Goal: Transaction & Acquisition: Purchase product/service

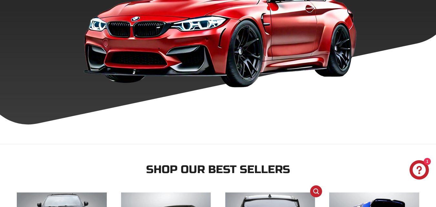
scroll to position [387, 0]
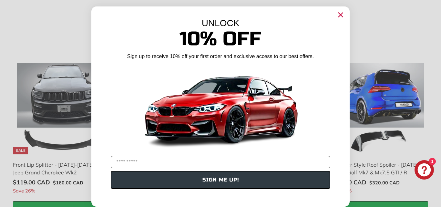
click at [338, 11] on circle "Close dialog" at bounding box center [341, 15] width 10 height 10
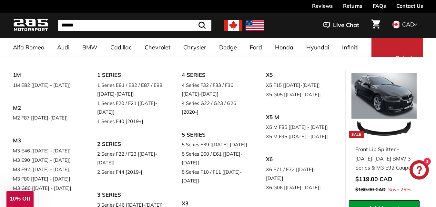
scroll to position [0, 0]
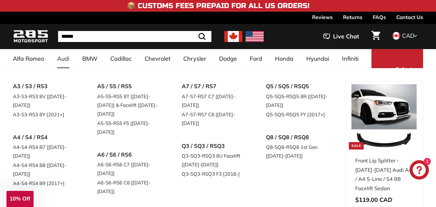
click at [60, 60] on link "Audi" at bounding box center [63, 58] width 25 height 19
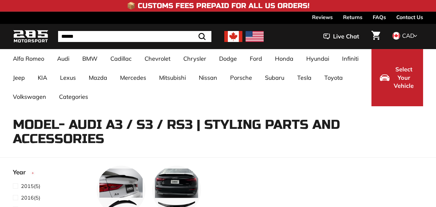
select select "**********"
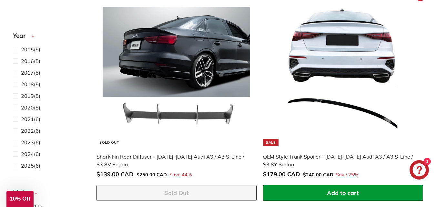
scroll to position [710, 0]
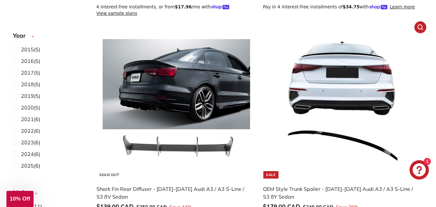
click at [347, 70] on img at bounding box center [344, 105] width 148 height 148
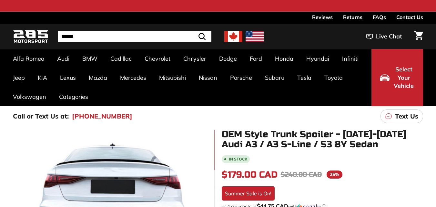
scroll to position [194, 0]
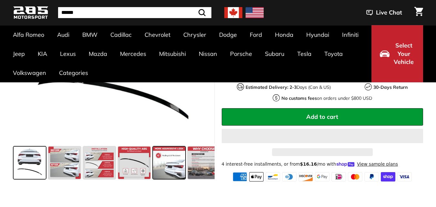
click at [169, 164] on span at bounding box center [169, 163] width 32 height 32
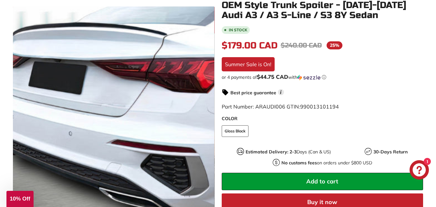
scroll to position [226, 0]
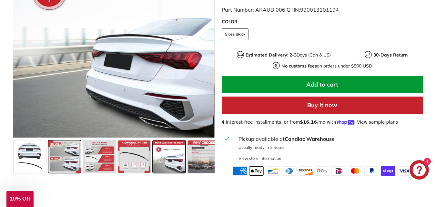
click at [57, 159] on span at bounding box center [64, 157] width 32 height 32
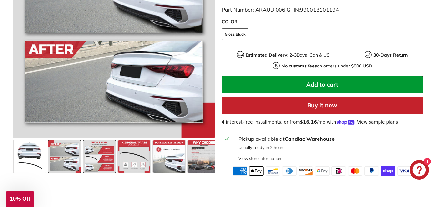
drag, startPoint x: 98, startPoint y: 175, endPoint x: 96, endPoint y: 171, distance: 4.0
click at [98, 175] on div at bounding box center [114, 156] width 202 height 37
click at [96, 161] on span at bounding box center [99, 157] width 32 height 32
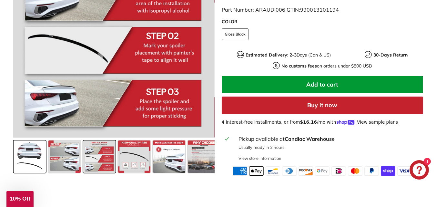
click at [35, 153] on span at bounding box center [30, 157] width 32 height 32
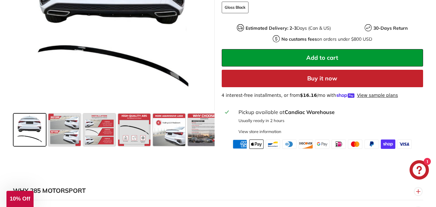
scroll to position [258, 0]
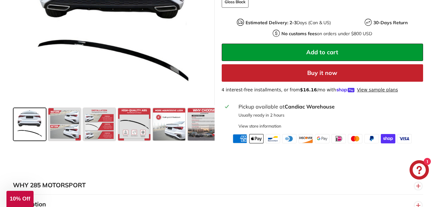
click at [329, 73] on button "Buy it now" at bounding box center [323, 72] width 202 height 17
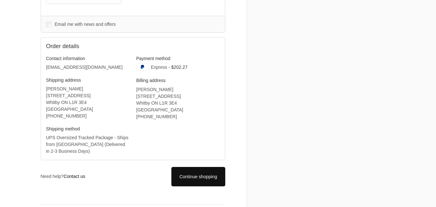
scroll to position [192, 0]
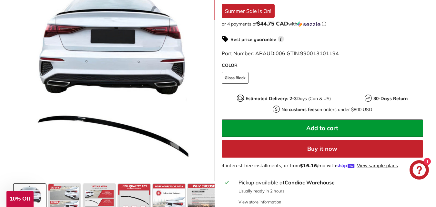
scroll to position [194, 0]
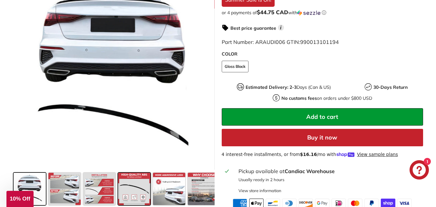
click at [134, 189] on span at bounding box center [134, 189] width 32 height 32
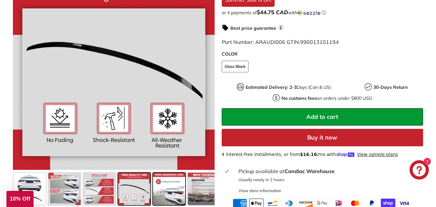
click at [174, 193] on span at bounding box center [169, 189] width 32 height 32
